Goal: Task Accomplishment & Management: Manage account settings

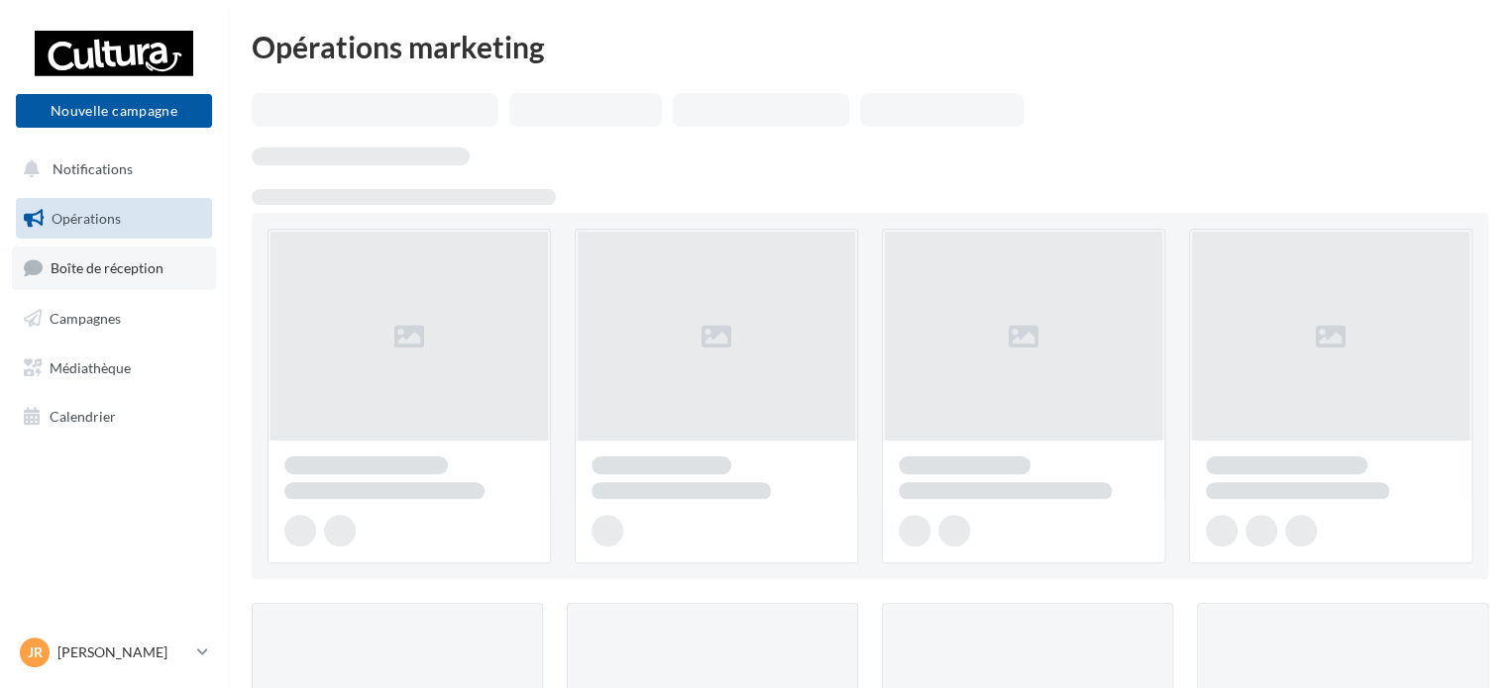
click at [123, 275] on span "Boîte de réception" at bounding box center [107, 268] width 113 height 17
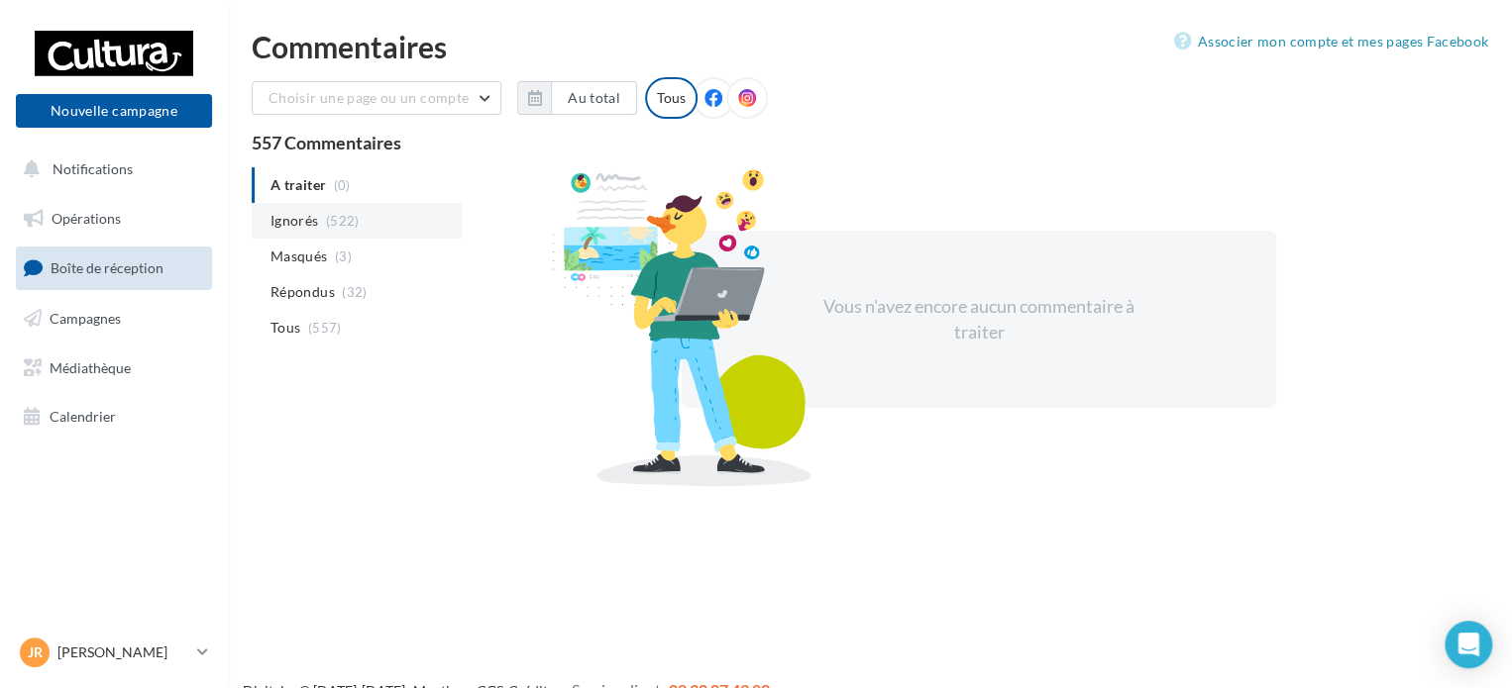
click at [358, 218] on li "Ignorés (522)" at bounding box center [357, 221] width 210 height 36
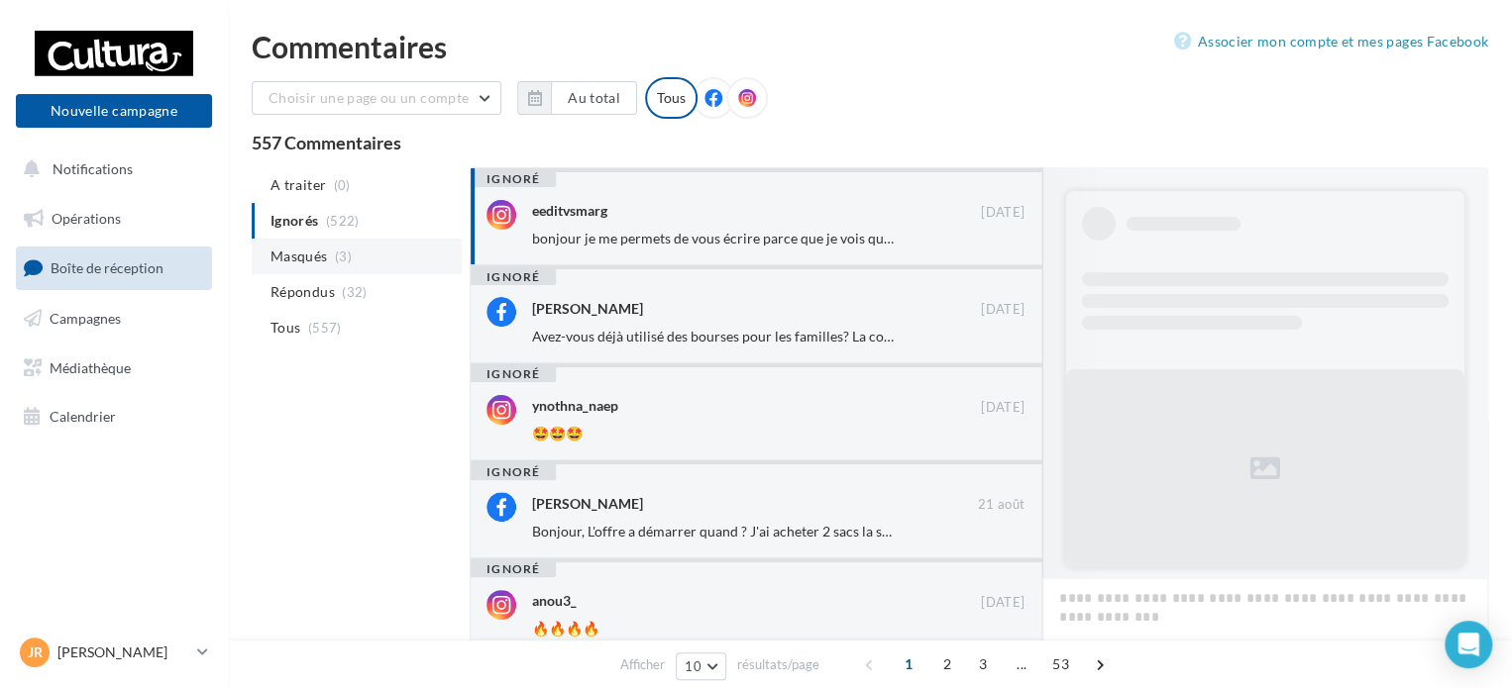
click at [375, 260] on li "Masqués (3)" at bounding box center [357, 257] width 210 height 36
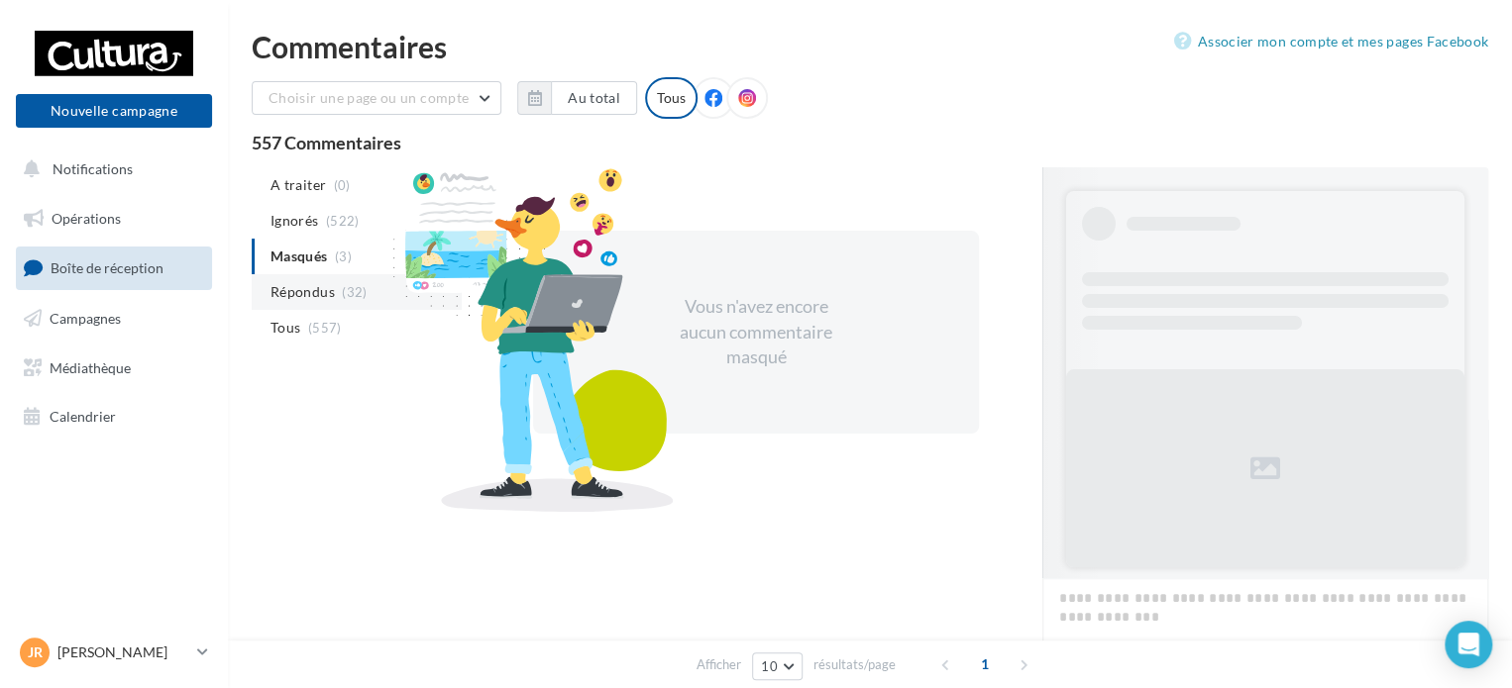
click at [318, 291] on span "Répondus" at bounding box center [302, 292] width 64 height 20
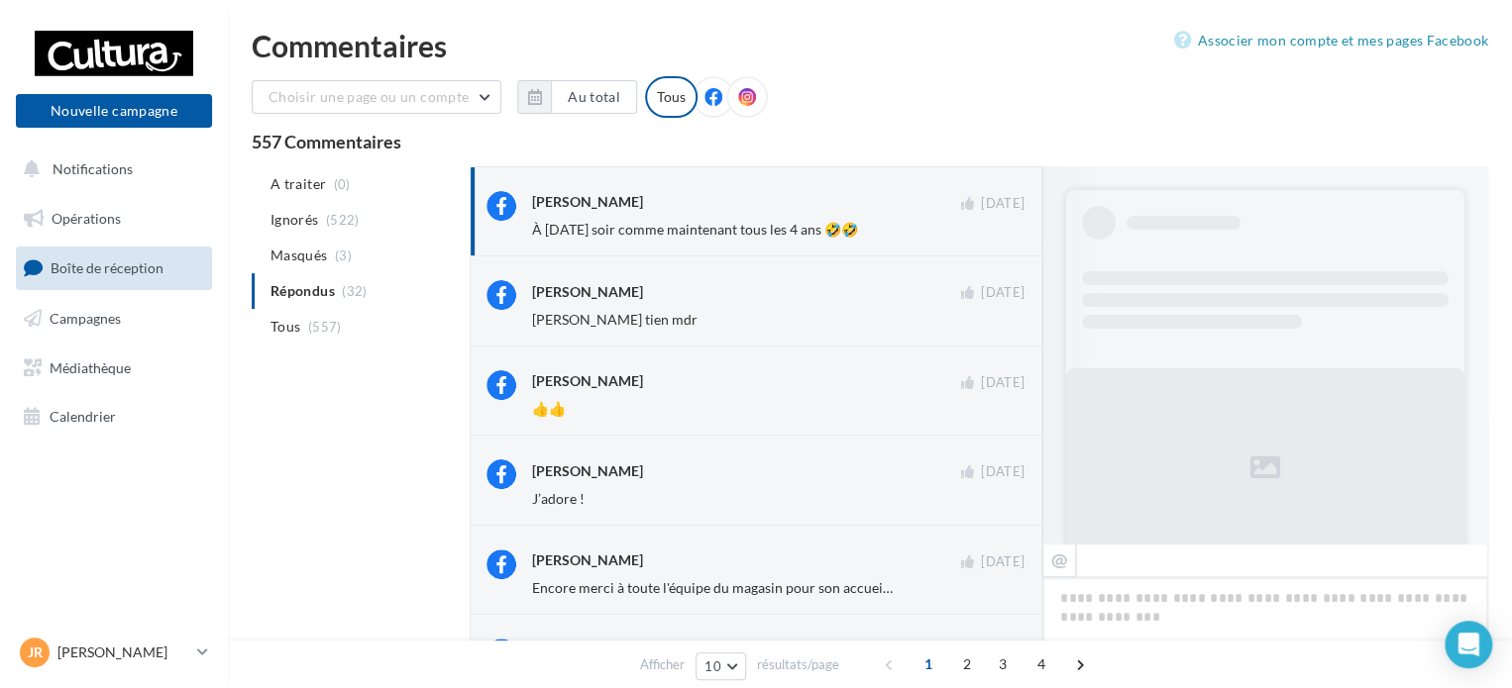
scroll to position [488, 0]
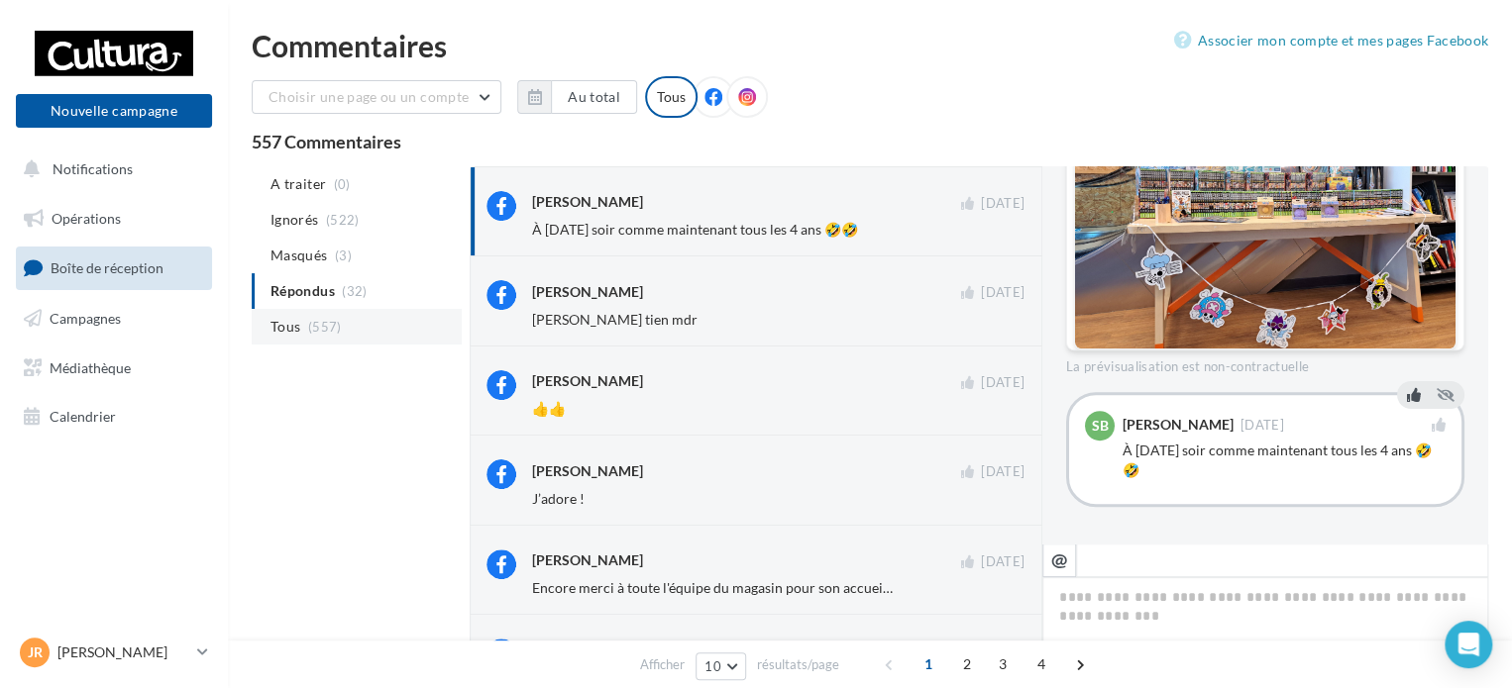
click at [325, 323] on span "(557)" at bounding box center [325, 327] width 34 height 16
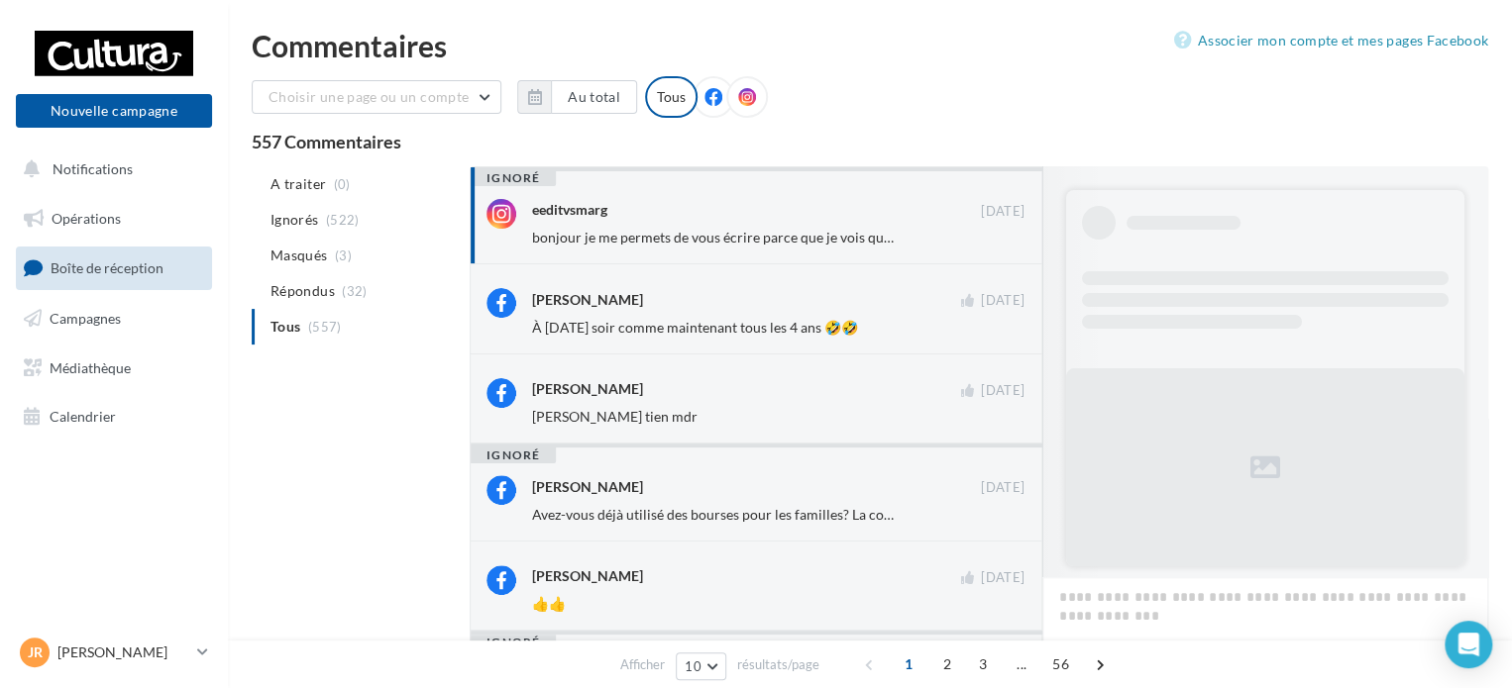
scroll to position [2, 0]
click at [738, 102] on icon at bounding box center [747, 96] width 18 height 18
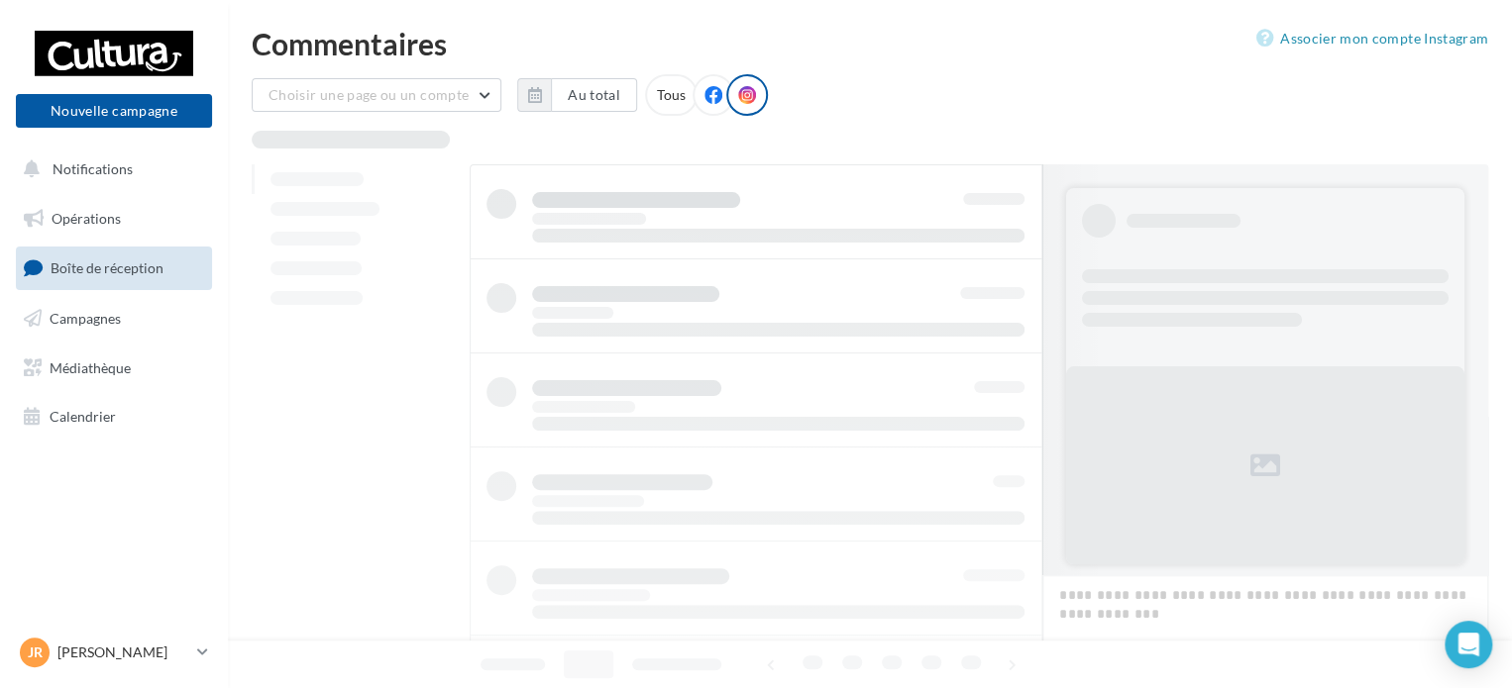
scroll to position [4, 0]
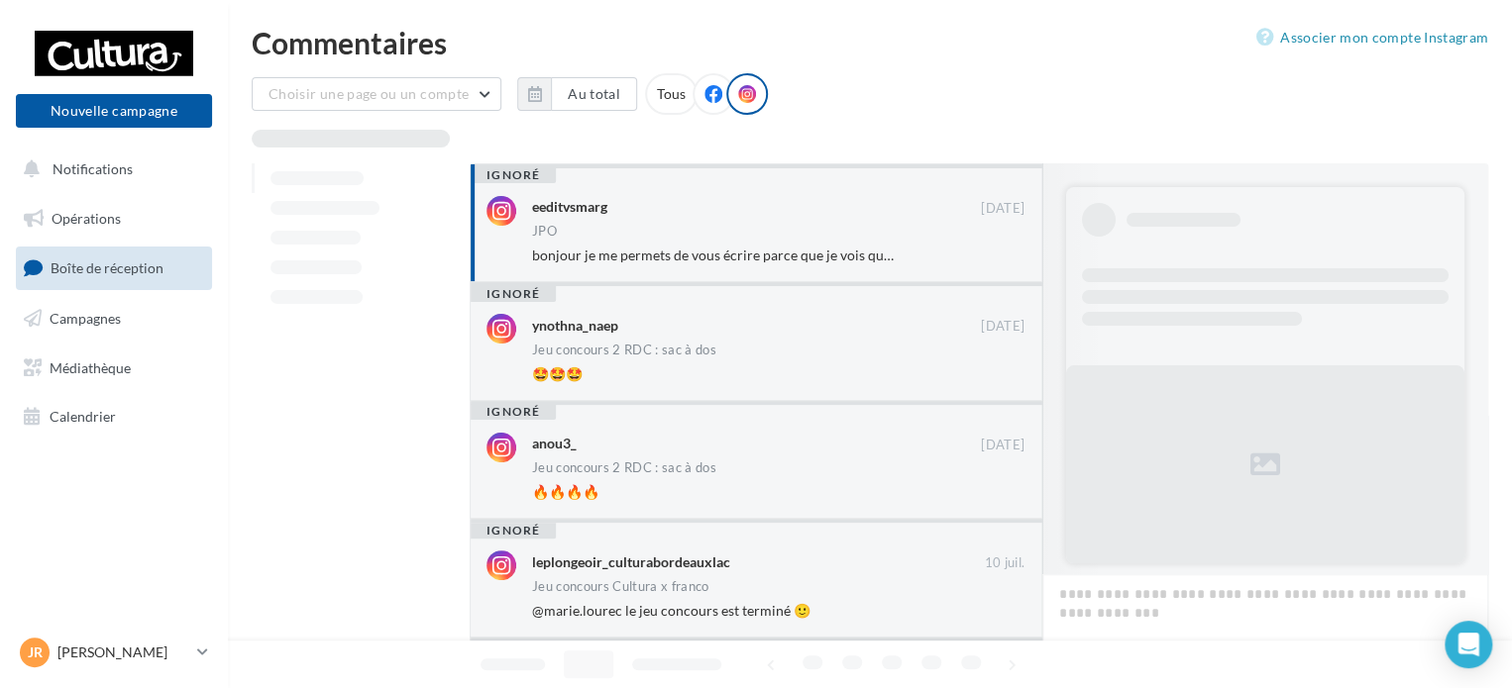
click at [823, 237] on div "JPO" at bounding box center [778, 233] width 492 height 17
